Goal: Information Seeking & Learning: Learn about a topic

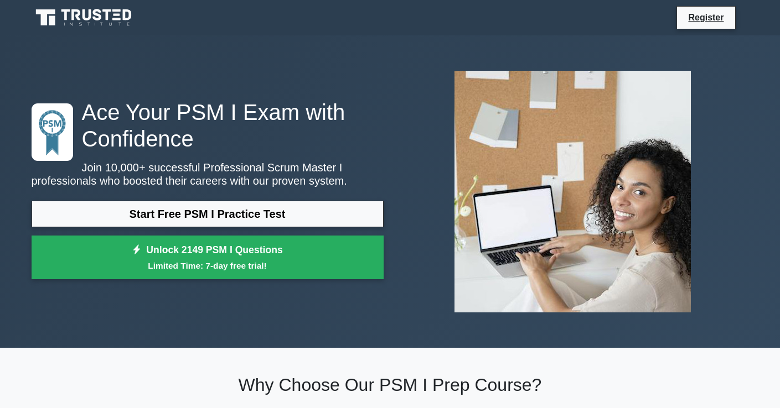
click at [238, 217] on link "Start Free PSM I Practice Test" at bounding box center [208, 214] width 352 height 27
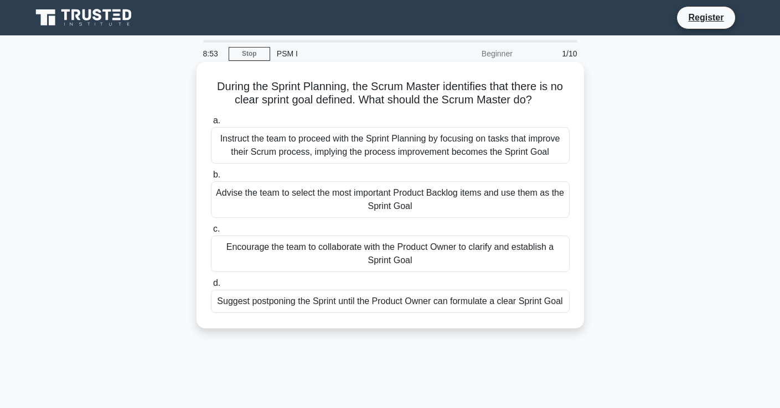
click at [276, 267] on div "Encourage the team to collaborate with the Product Owner to clarify and establi…" at bounding box center [390, 254] width 358 height 37
click at [211, 233] on input "c. Encourage the team to collaborate with the Product Owner to clarify and esta…" at bounding box center [211, 229] width 0 height 7
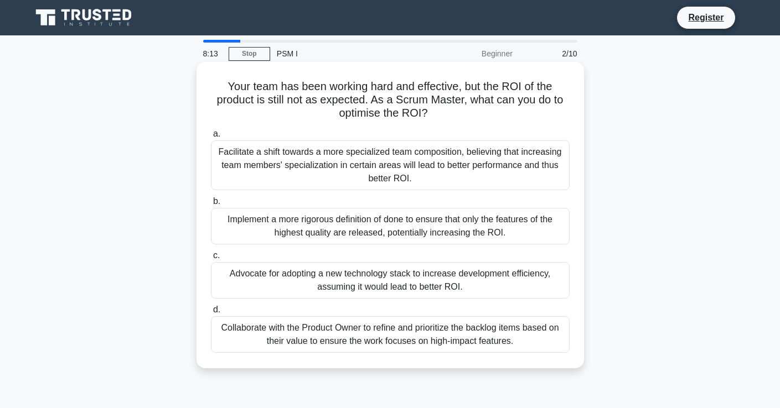
click at [292, 344] on div "Collaborate with the Product Owner to refine and prioritize the backlog items b…" at bounding box center [390, 334] width 358 height 37
click at [211, 314] on input "d. Collaborate with the Product Owner to refine and prioritize the backlog item…" at bounding box center [211, 309] width 0 height 7
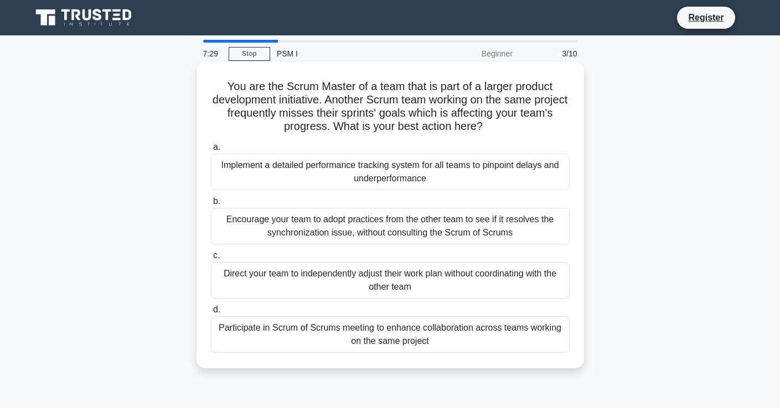
click at [340, 334] on div "Participate in Scrum of Scrums meeting to enhance collaboration across teams wo…" at bounding box center [390, 334] width 358 height 37
click at [211, 314] on input "d. Participate in Scrum of Scrums meeting to enhance collaboration across teams…" at bounding box center [211, 309] width 0 height 7
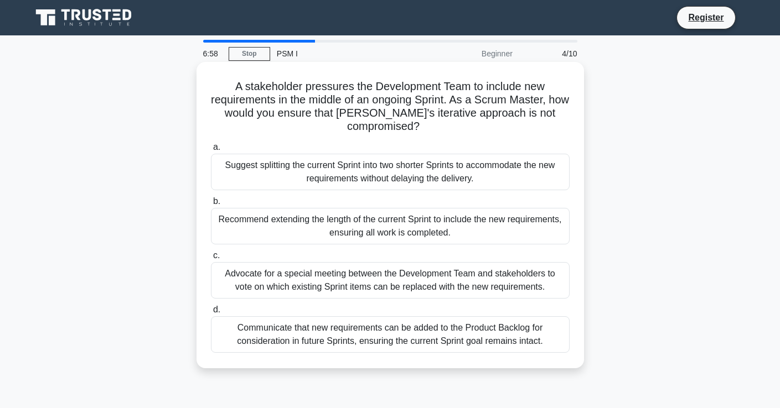
click at [386, 346] on div "Communicate that new requirements can be added to the Product Backlog for consi…" at bounding box center [390, 334] width 358 height 37
click at [211, 314] on input "d. Communicate that new requirements can be added to the Product Backlog for co…" at bounding box center [211, 309] width 0 height 7
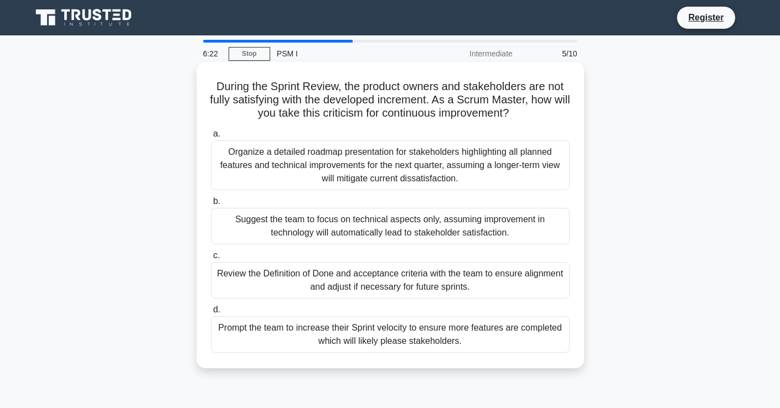
click at [379, 276] on div "Review the Definition of Done and acceptance criteria with the team to ensure a…" at bounding box center [390, 280] width 358 height 37
click at [211, 259] on input "c. Review the Definition of Done and acceptance criteria with the team to ensur…" at bounding box center [211, 255] width 0 height 7
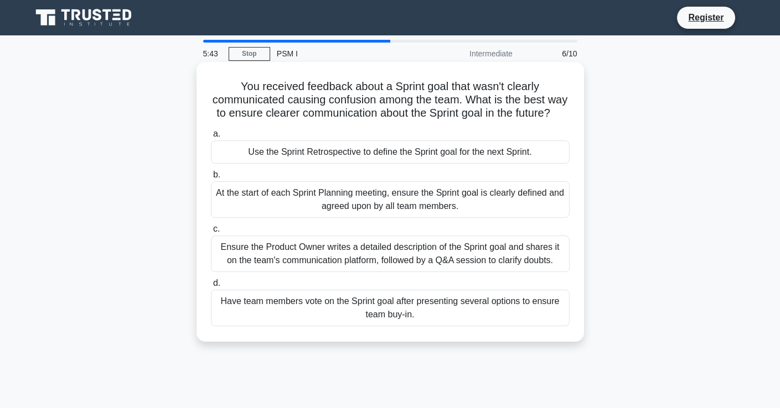
click at [394, 202] on div "At the start of each Sprint Planning meeting, ensure the Sprint goal is clearly…" at bounding box center [390, 199] width 358 height 37
click at [211, 179] on input "b. At the start of each Sprint Planning meeting, ensure the Sprint goal is clea…" at bounding box center [211, 175] width 0 height 7
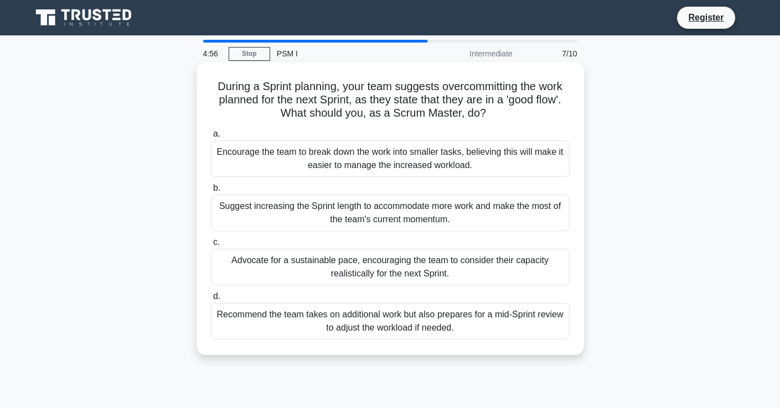
click at [424, 274] on div "Advocate for a sustainable pace, encouraging the team to consider their capacit…" at bounding box center [390, 267] width 358 height 37
click at [211, 246] on input "c. Advocate for a sustainable pace, encouraging the team to consider their capa…" at bounding box center [211, 242] width 0 height 7
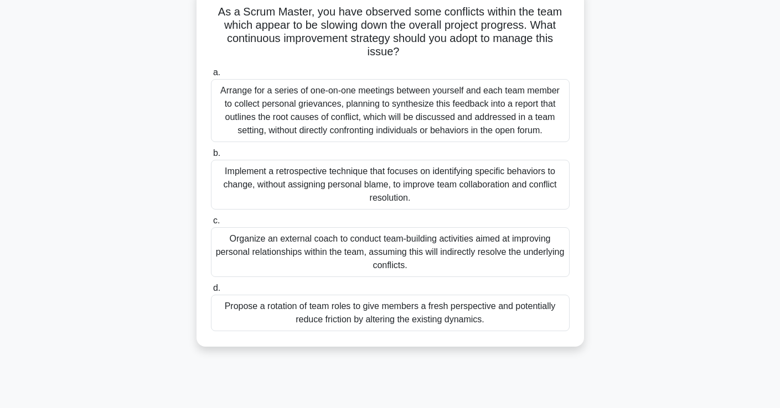
scroll to position [74, 0]
click at [373, 183] on div "Implement a retrospective technique that focuses on identifying specific behavi…" at bounding box center [390, 185] width 358 height 50
click at [211, 158] on input "b. Implement a retrospective technique that focuses on identifying specific beh…" at bounding box center [211, 153] width 0 height 7
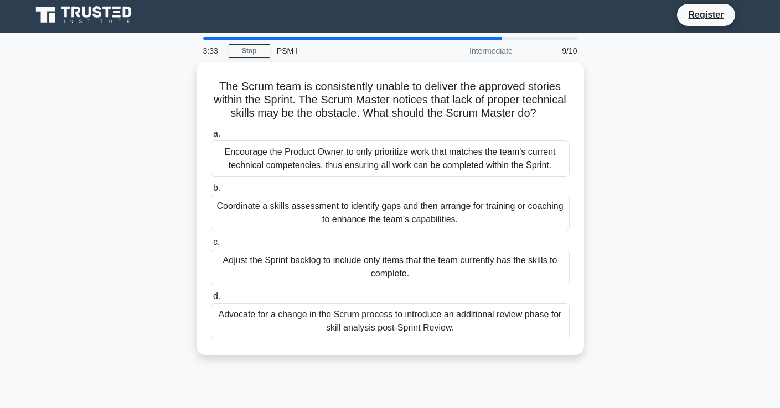
scroll to position [0, 0]
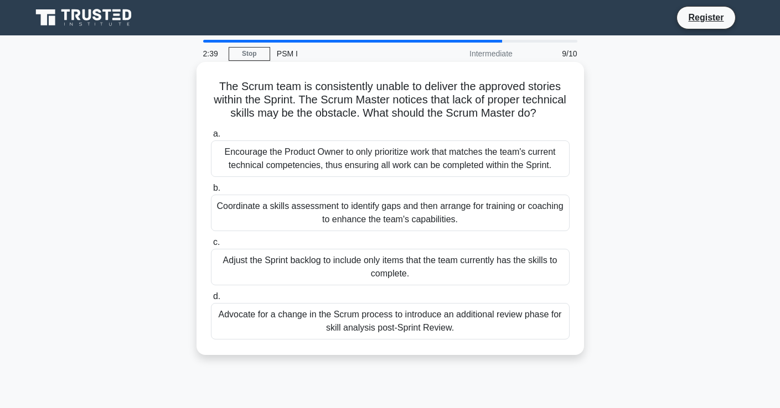
click at [253, 215] on div "Coordinate a skills assessment to identify gaps and then arrange for training o…" at bounding box center [390, 213] width 358 height 37
click at [211, 192] on input "b. Coordinate a skills assessment to identify gaps and then arrange for trainin…" at bounding box center [211, 188] width 0 height 7
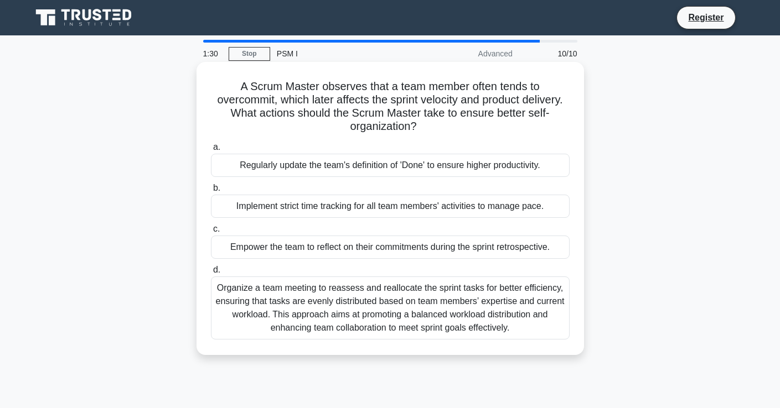
click at [384, 254] on div "Empower the team to reflect on their commitments during the sprint retrospectiv…" at bounding box center [390, 247] width 358 height 23
click at [211, 233] on input "c. Empower the team to reflect on their commitments during the sprint retrospec…" at bounding box center [211, 229] width 0 height 7
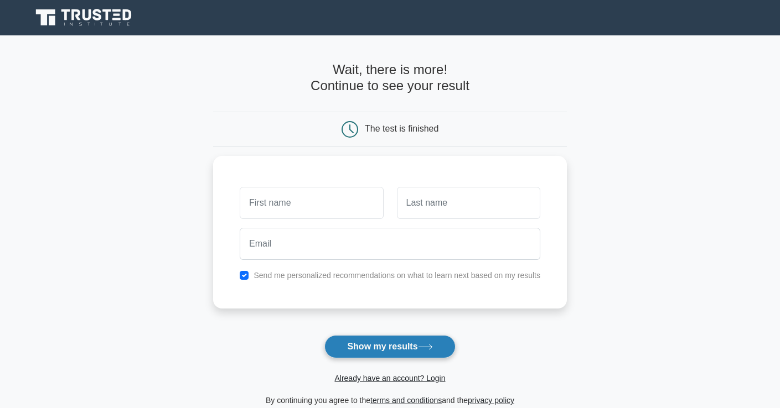
click at [372, 352] on button "Show my results" at bounding box center [389, 346] width 131 height 23
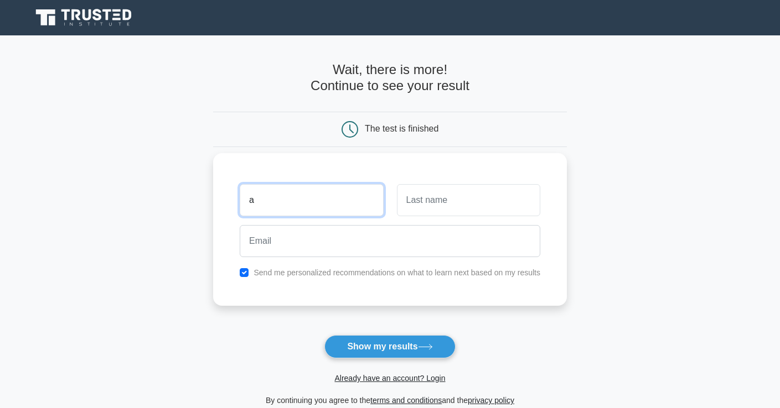
type input "a"
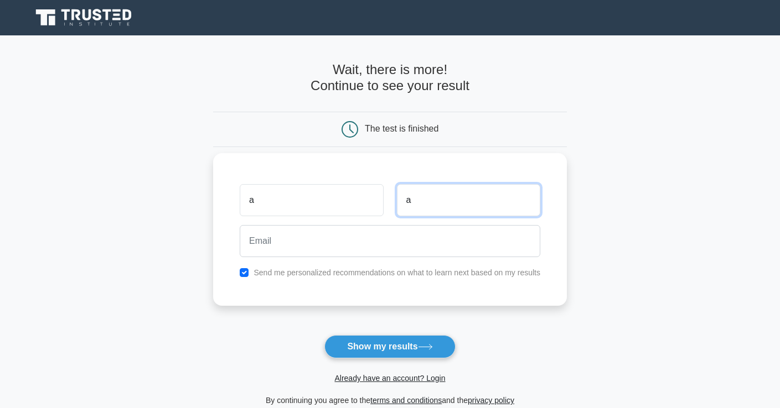
type input "a"
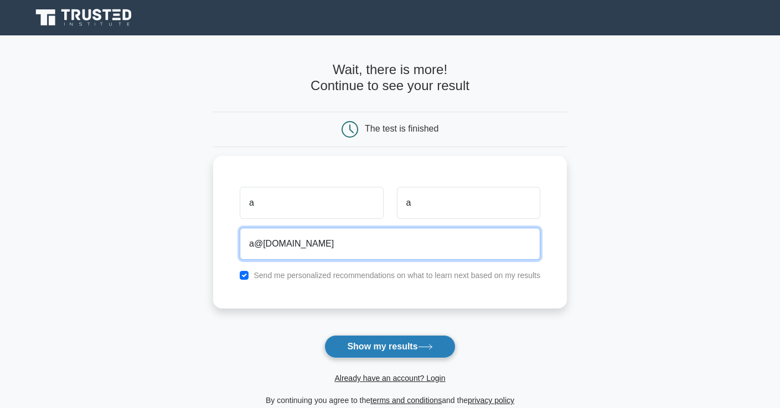
type input "a@bn.com"
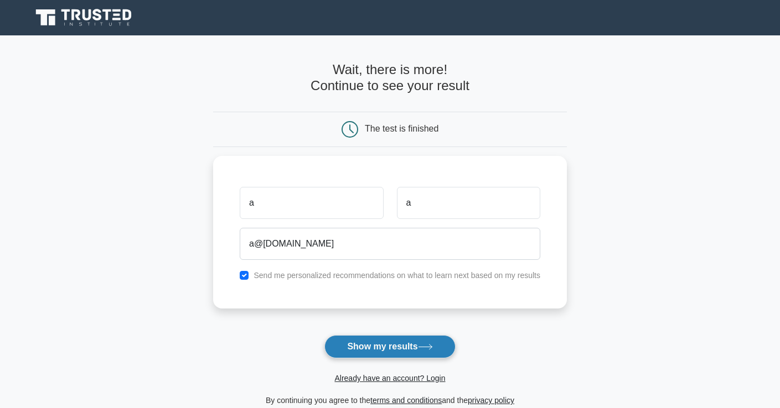
click at [385, 345] on button "Show my results" at bounding box center [389, 346] width 131 height 23
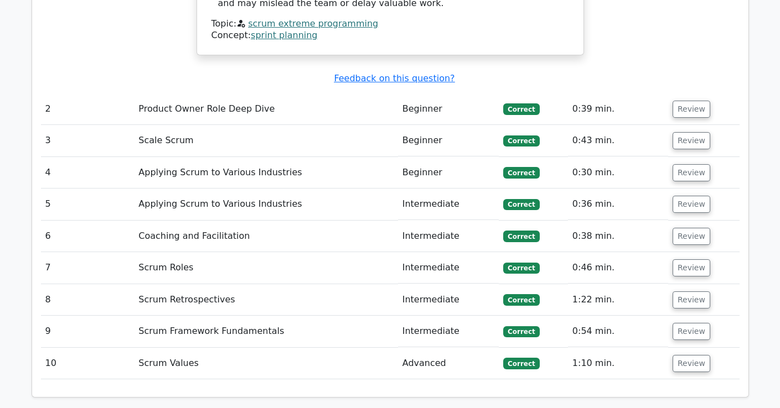
scroll to position [1401, 0]
